Goal: Information Seeking & Learning: Learn about a topic

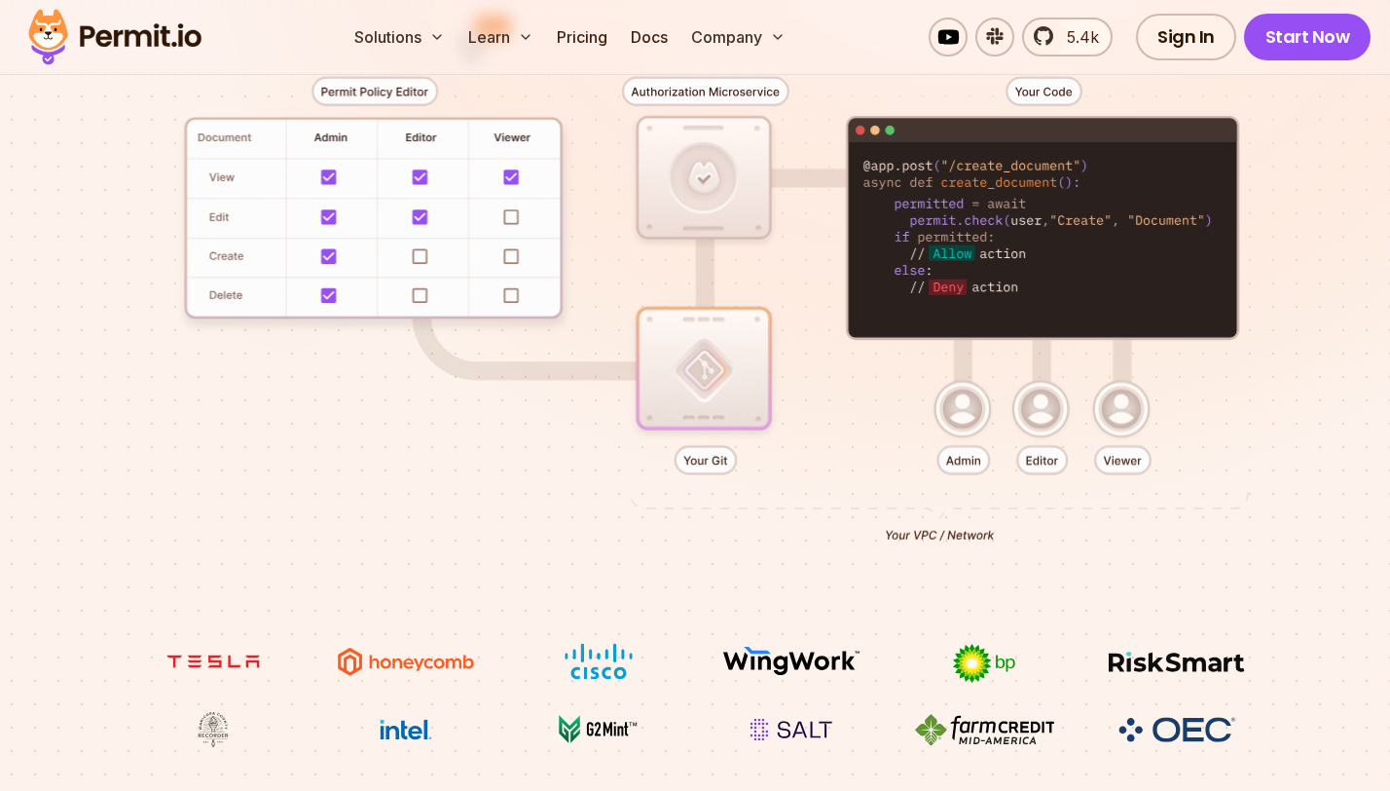
scroll to position [353, 0]
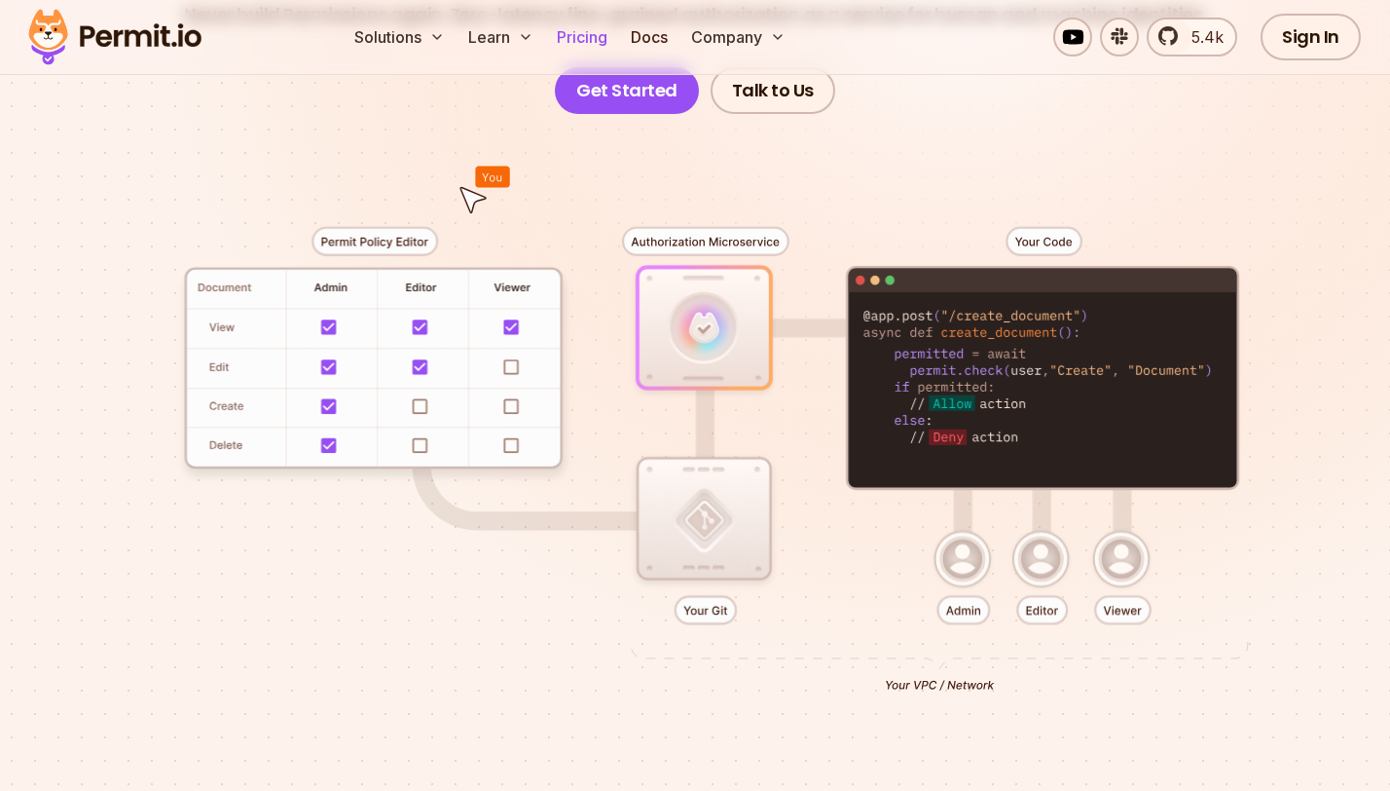
click at [574, 30] on link "Pricing" at bounding box center [582, 37] width 66 height 39
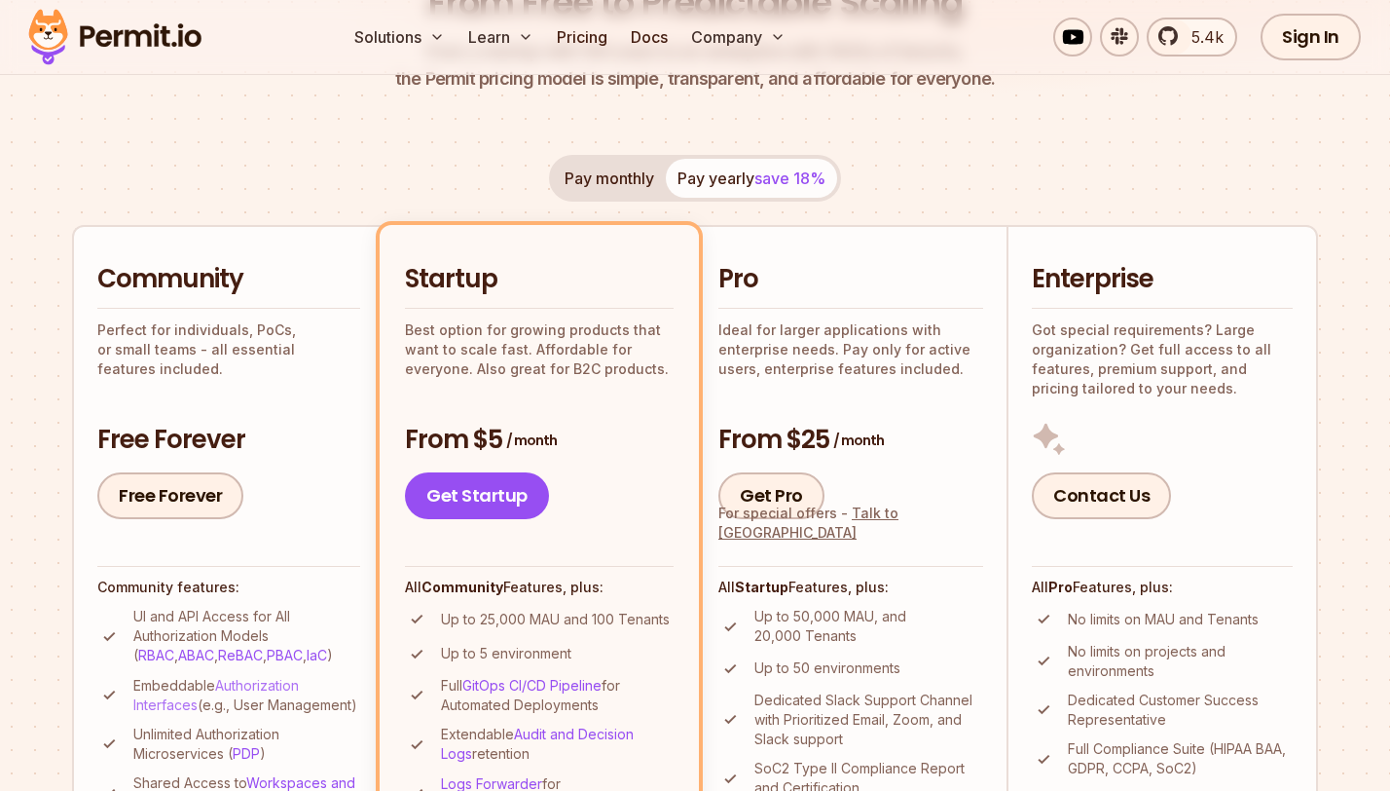
scroll to position [316, 0]
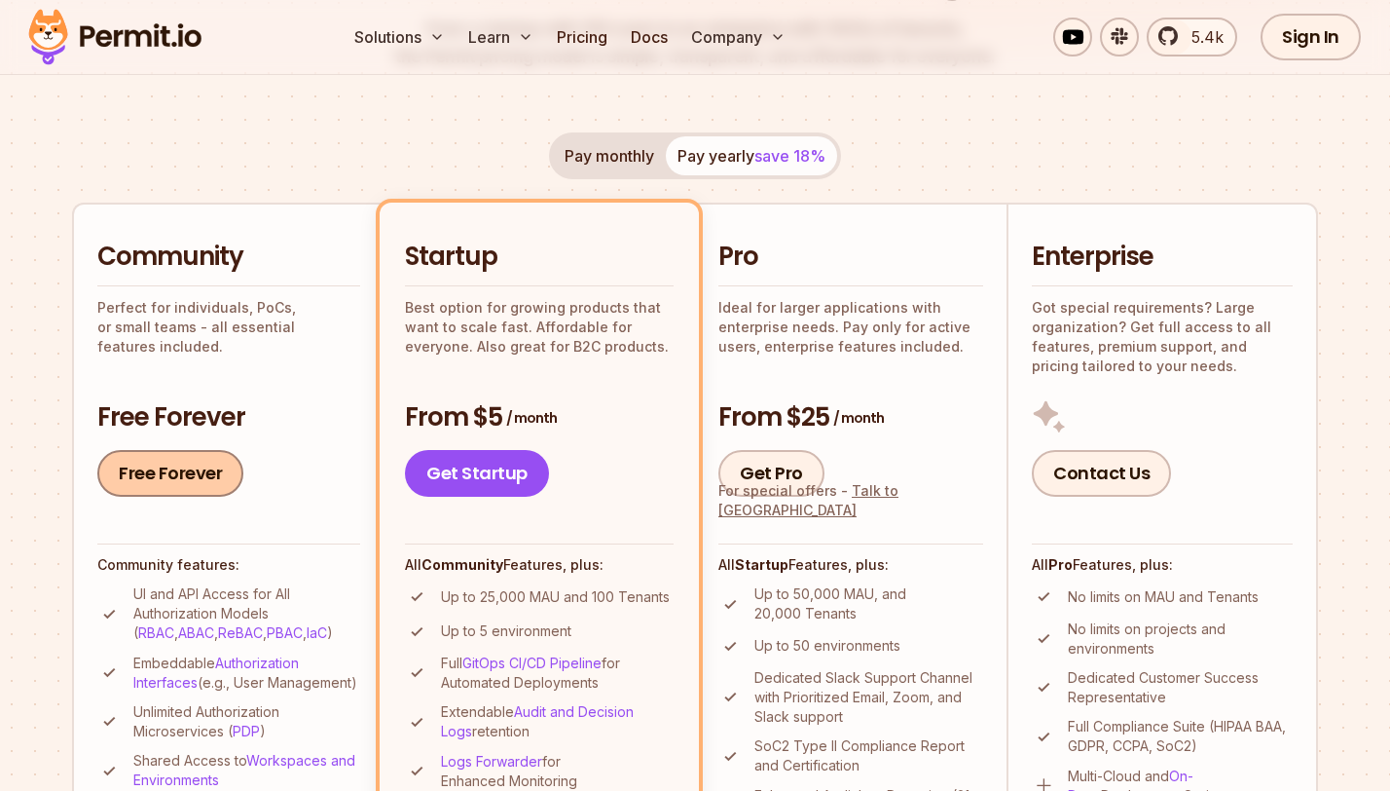
click at [189, 470] on link "Free Forever" at bounding box center [170, 473] width 146 height 47
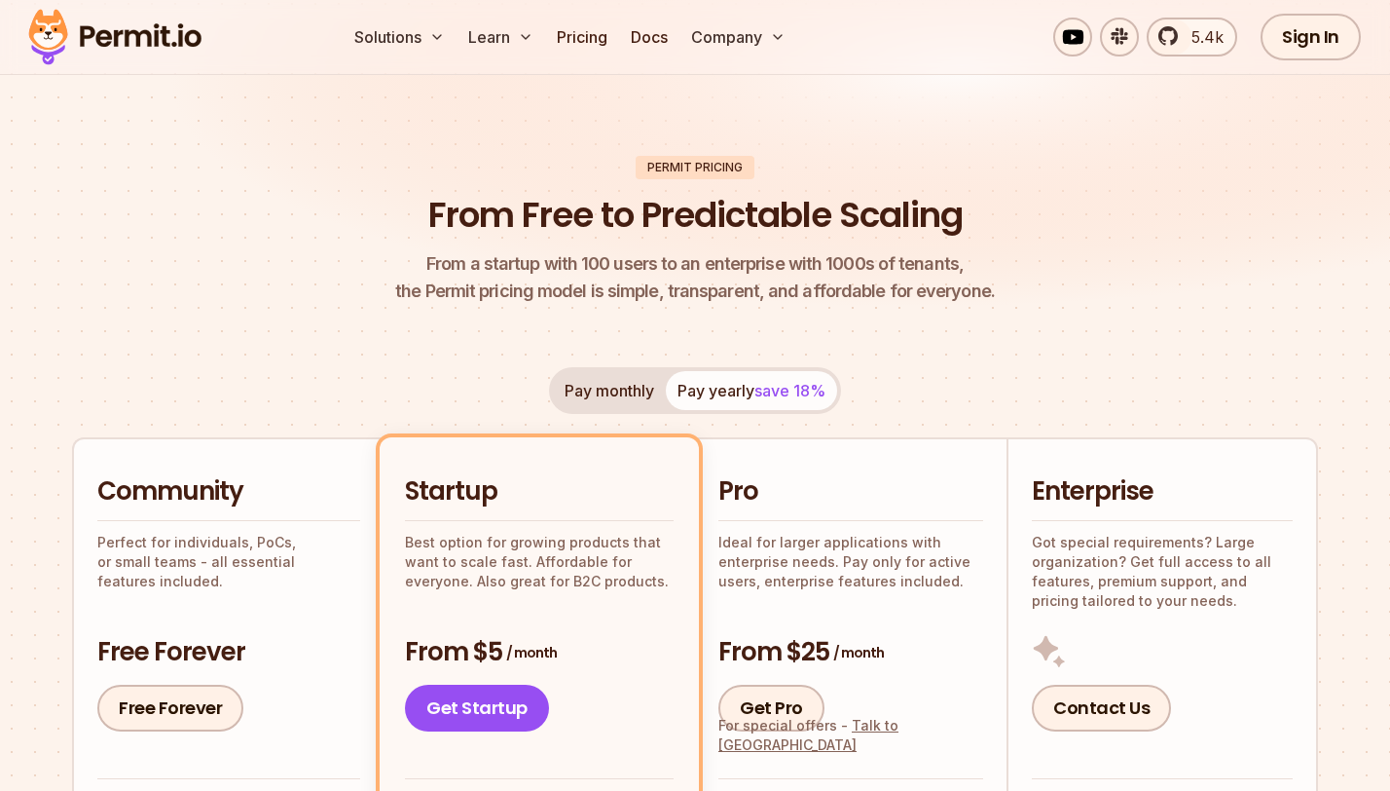
scroll to position [0, 0]
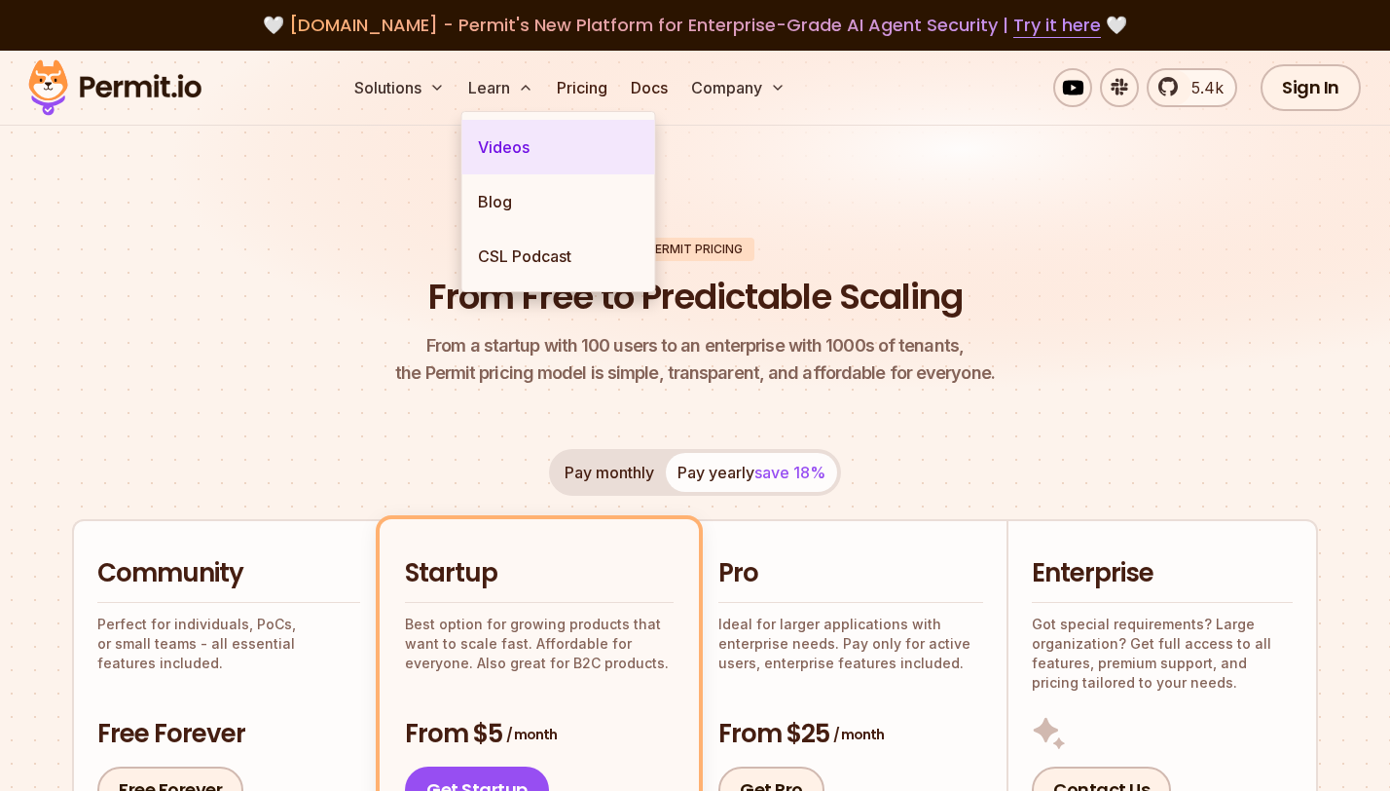
click at [528, 159] on link "Videos" at bounding box center [558, 147] width 193 height 55
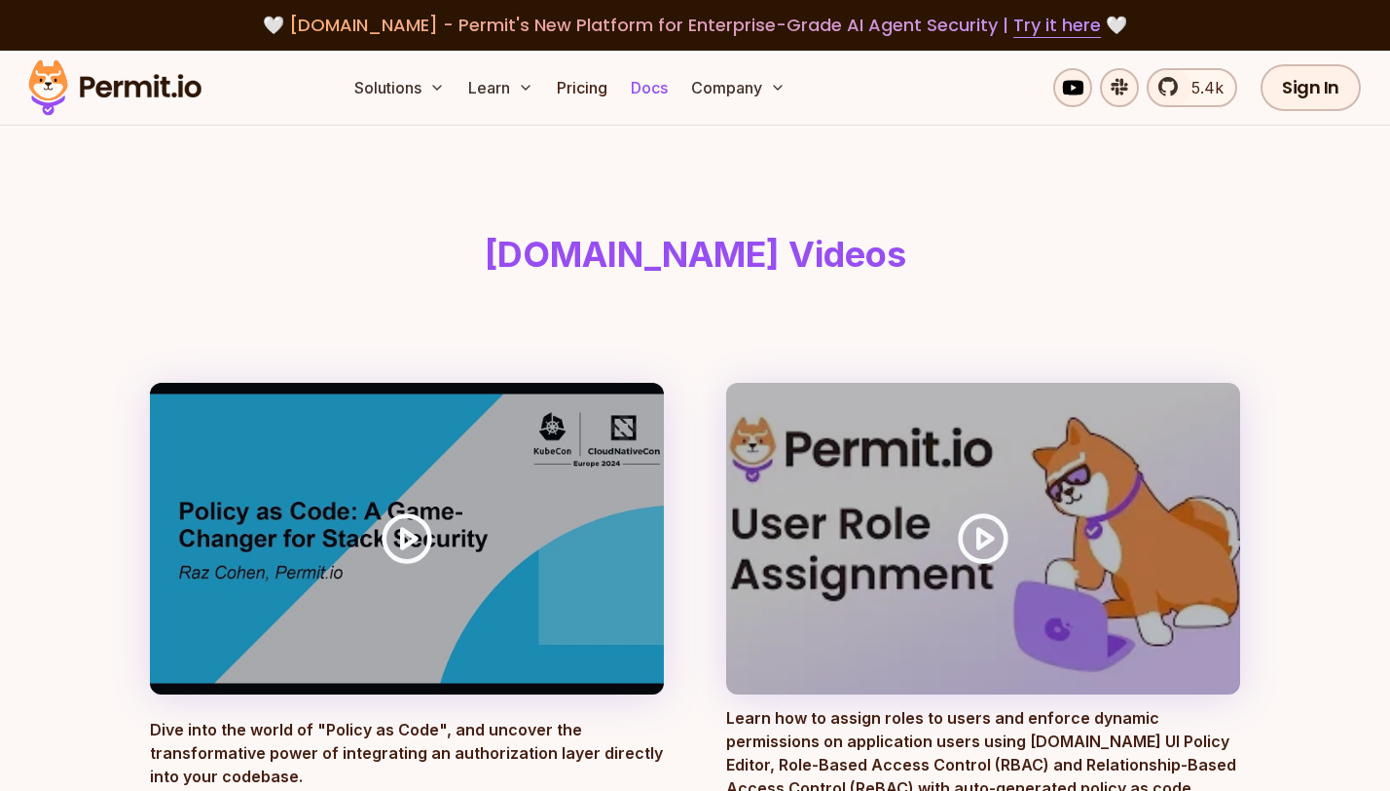
click at [649, 95] on link "Docs" at bounding box center [649, 87] width 53 height 39
